Goal: Task Accomplishment & Management: Manage account settings

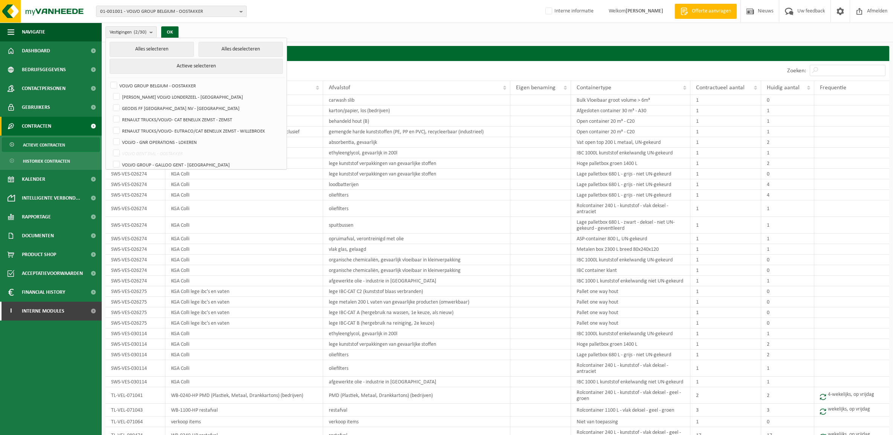
select select "50"
click at [346, 12] on div "01-001001 - VOLVO GROUP BELGIUM - OOSTAKKER 01-001001 - VOLVO GROUP BELGIUM - O…" at bounding box center [446, 11] width 893 height 23
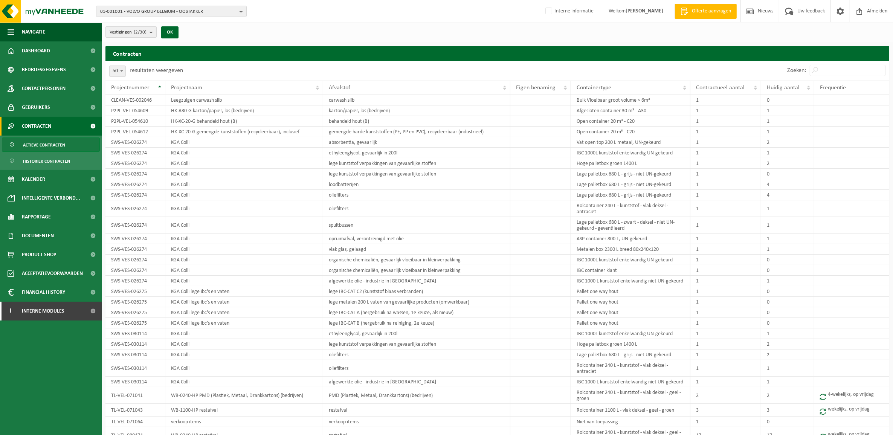
click at [148, 30] on button "Vestigingen (2/30)" at bounding box center [130, 31] width 51 height 11
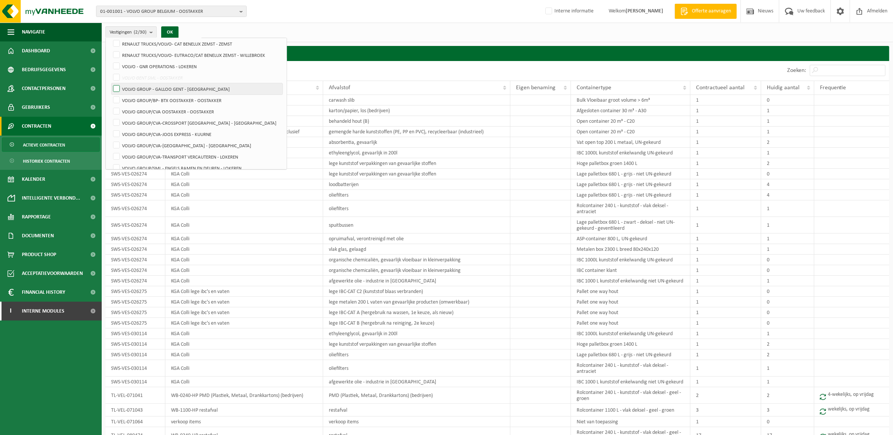
scroll to position [188, 0]
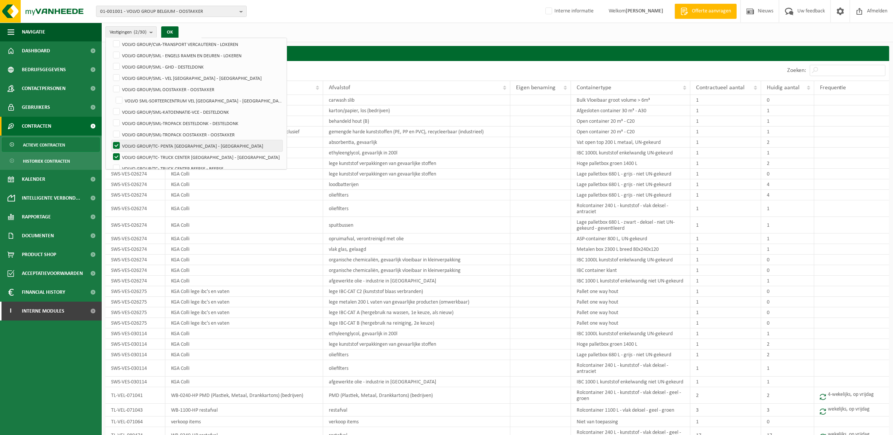
click at [159, 144] on label "VOLVO GROUP/TC- PENTA [GEOGRAPHIC_DATA] - [GEOGRAPHIC_DATA]" at bounding box center [197, 145] width 171 height 11
click at [110, 140] on input "VOLVO GROUP/TC- PENTA [GEOGRAPHIC_DATA] - [GEOGRAPHIC_DATA]" at bounding box center [110, 140] width 0 height 0
checkbox input "false"
click at [162, 157] on label "VOLVO GROUP/TC- TRUCK CENTER [GEOGRAPHIC_DATA] - [GEOGRAPHIC_DATA]" at bounding box center [197, 156] width 171 height 11
click at [110, 151] on input "VOLVO GROUP/TC- TRUCK CENTER [GEOGRAPHIC_DATA] - [GEOGRAPHIC_DATA]" at bounding box center [110, 151] width 0 height 0
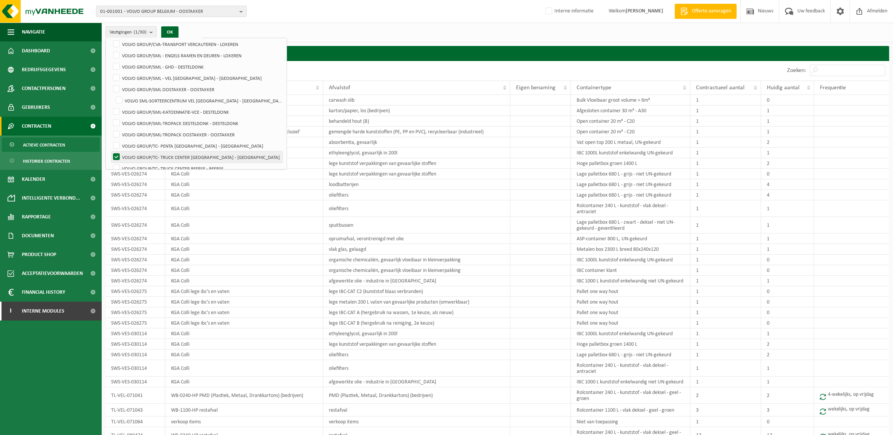
checkbox input "false"
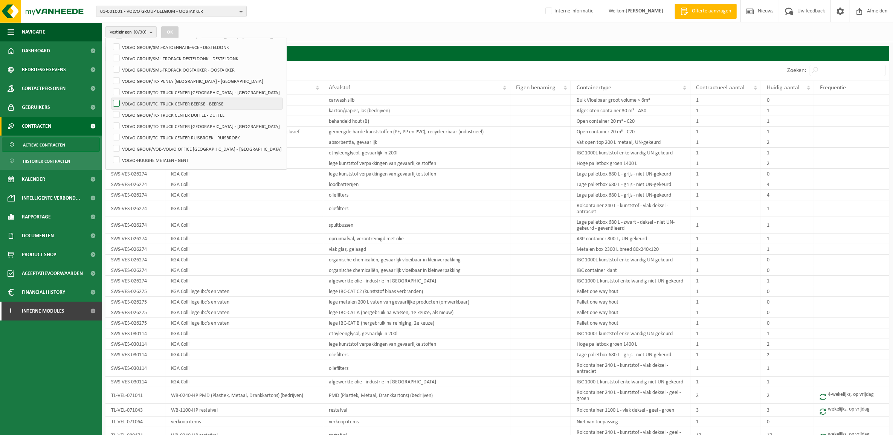
click at [160, 106] on label "VOLVO GROUP/TC- TRUCK CENTER BEERSE - BEERSE" at bounding box center [197, 103] width 171 height 11
click at [110, 98] on input "VOLVO GROUP/TC- TRUCK CENTER BEERSE - BEERSE" at bounding box center [110, 98] width 0 height 0
checkbox input "true"
click at [167, 31] on button "OK" at bounding box center [169, 32] width 17 height 12
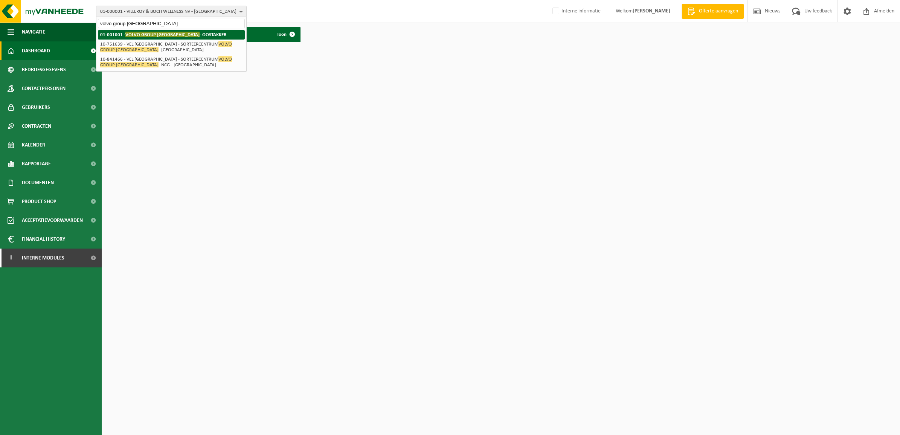
type input "volvo group [GEOGRAPHIC_DATA]"
click at [125, 37] on span "VOLVO GROUP [GEOGRAPHIC_DATA]" at bounding box center [162, 35] width 74 height 6
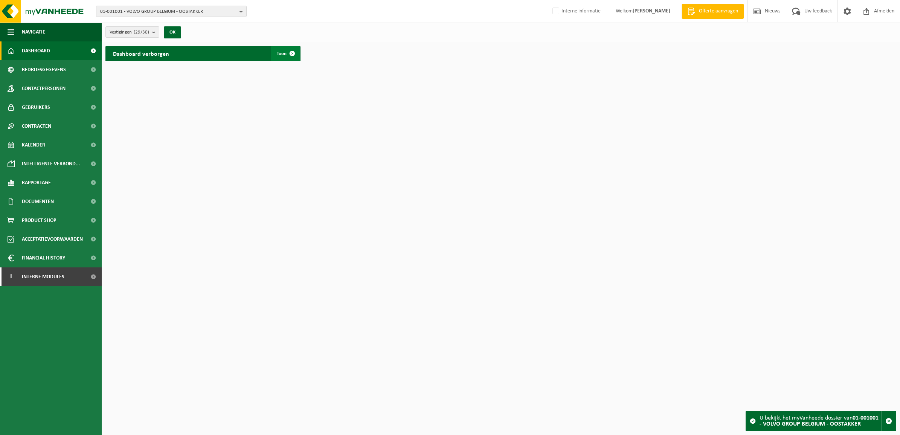
click at [279, 49] on link "Toon" at bounding box center [285, 53] width 29 height 15
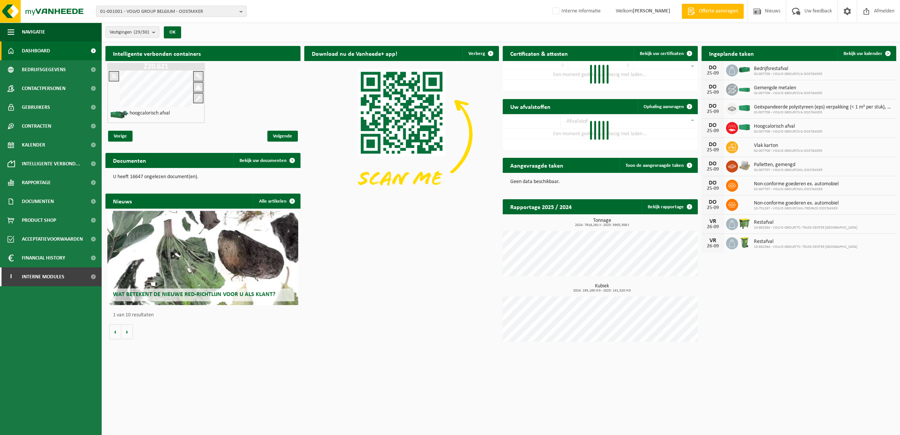
click at [152, 34] on button "Vestigingen (29/30)" at bounding box center [132, 31] width 54 height 11
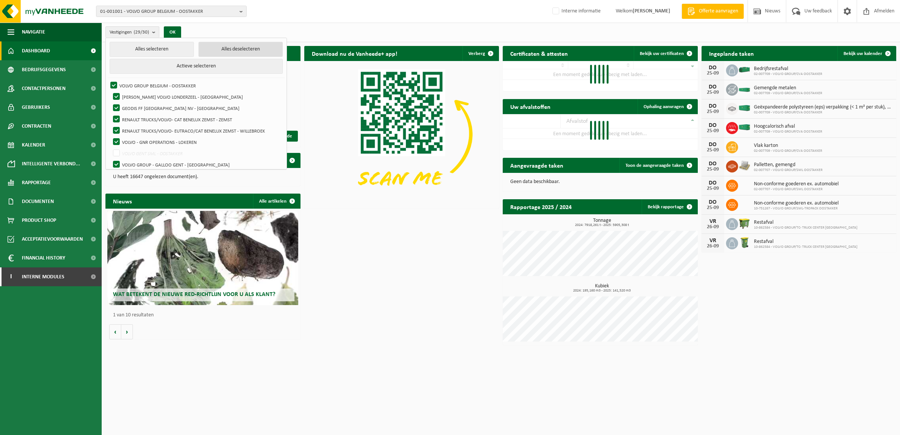
click at [210, 52] on button "Alles deselecteren" at bounding box center [241, 49] width 84 height 15
checkbox input "false"
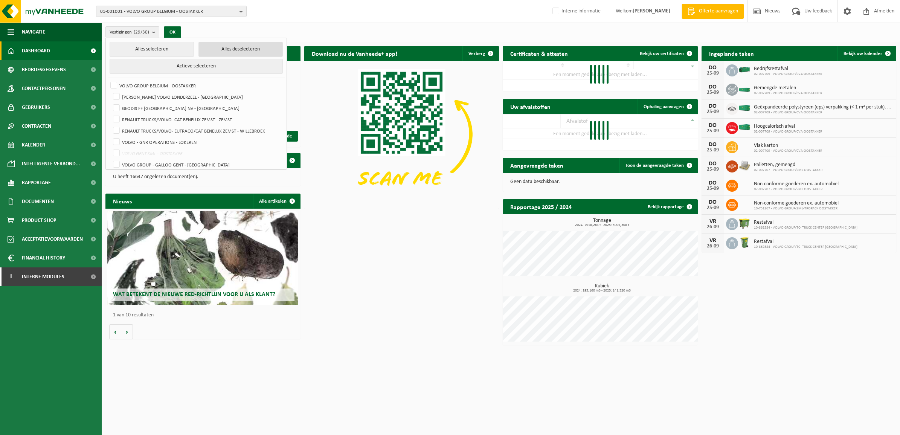
checkbox input "false"
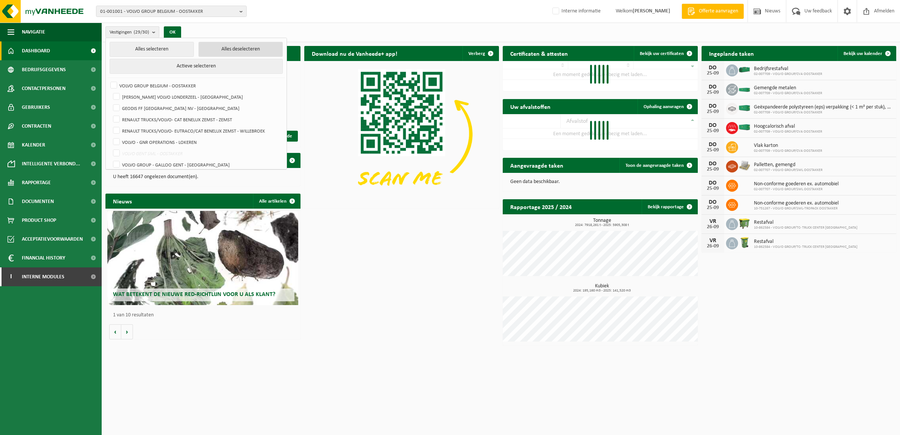
checkbox input "false"
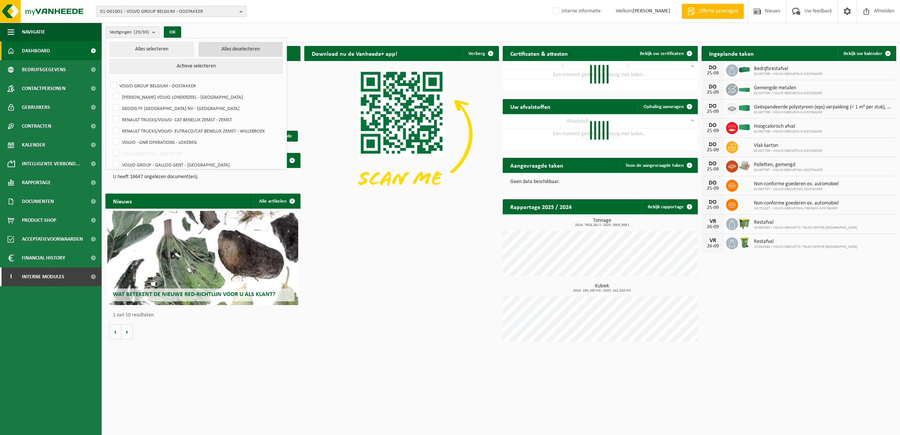
checkbox input "false"
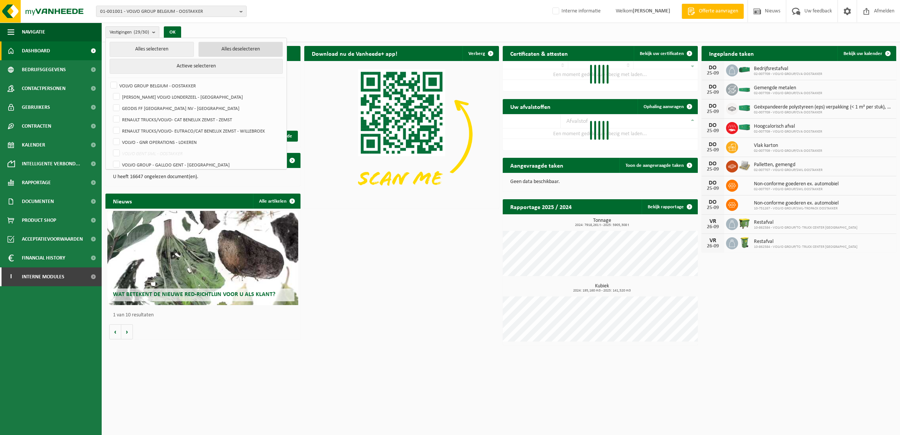
checkbox input "false"
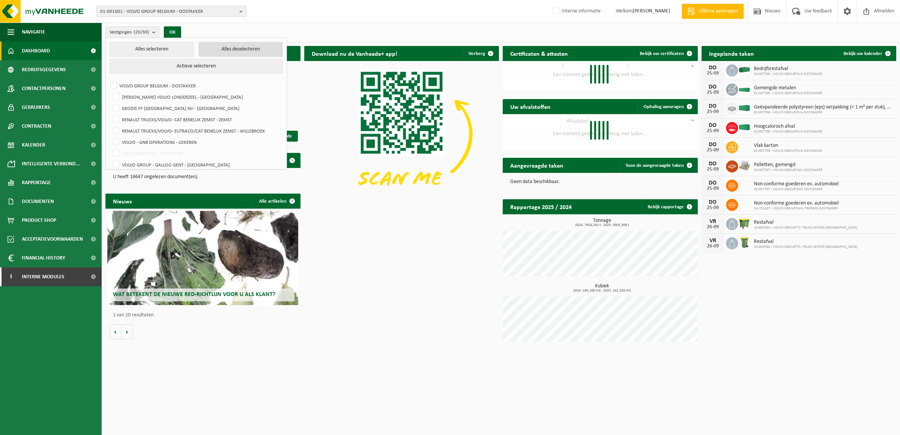
checkbox input "false"
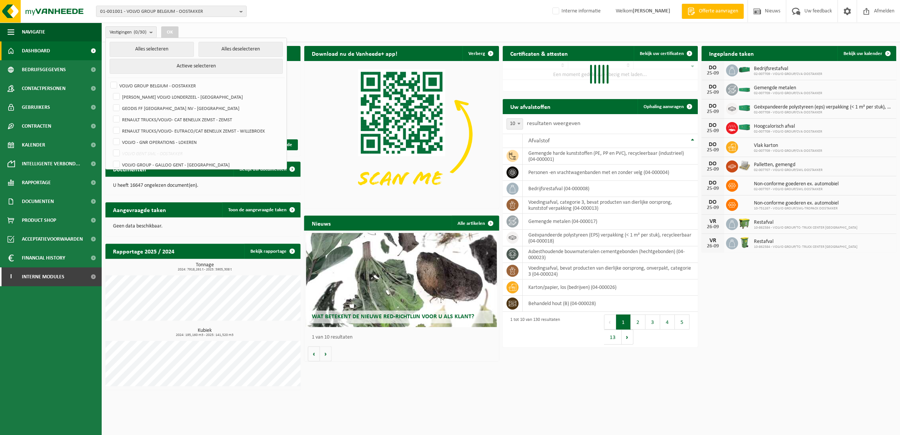
scroll to position [253, 0]
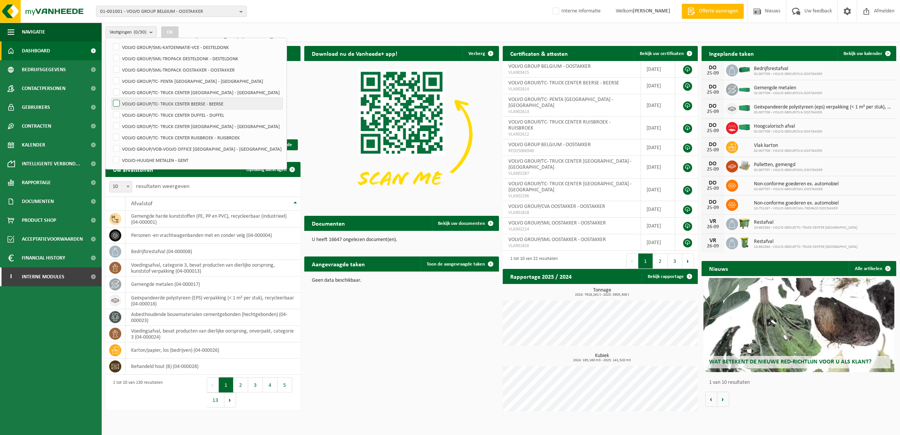
click at [195, 101] on label "VOLVO GROUP/TC- TRUCK CENTER BEERSE - BEERSE" at bounding box center [197, 103] width 171 height 11
click at [110, 98] on input "VOLVO GROUP/TC- TRUCK CENTER BEERSE - BEERSE" at bounding box center [110, 98] width 0 height 0
checkbox input "true"
click at [167, 29] on button "OK" at bounding box center [169, 32] width 17 height 12
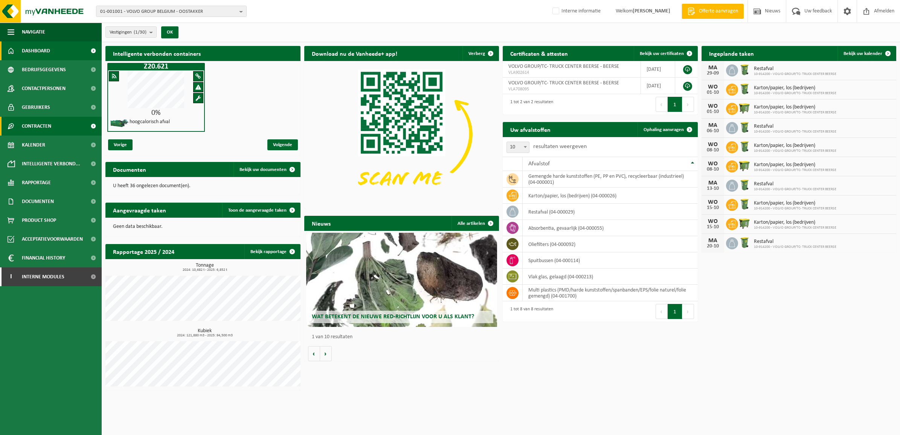
click at [63, 127] on link "Contracten" at bounding box center [51, 126] width 102 height 19
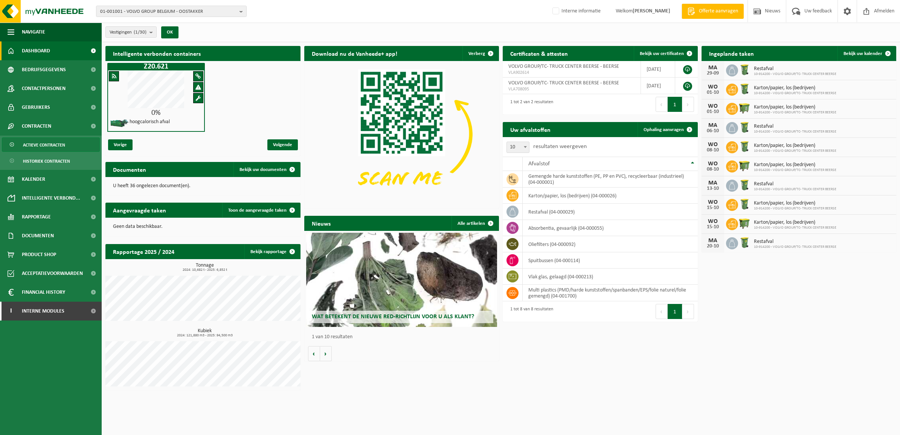
click at [63, 145] on span "Actieve contracten" at bounding box center [44, 145] width 42 height 14
